Goal: Task Accomplishment & Management: Manage account settings

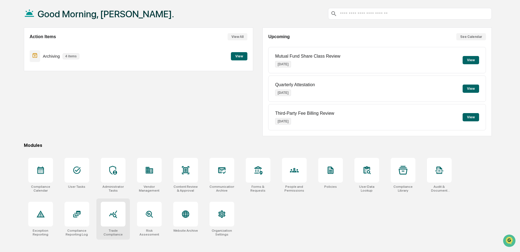
click at [105, 223] on div at bounding box center [113, 214] width 25 height 25
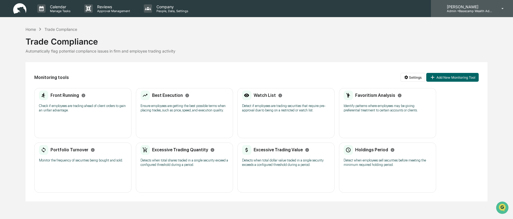
click at [462, 7] on p "[PERSON_NAME]" at bounding box center [468, 6] width 51 height 5
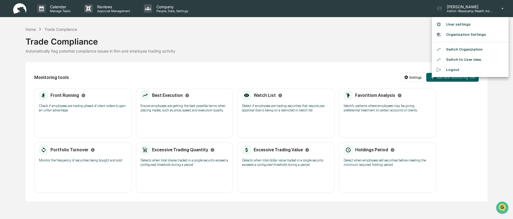
click at [463, 49] on li "Switch Organization" at bounding box center [470, 49] width 77 height 10
